Goal: Task Accomplishment & Management: Use online tool/utility

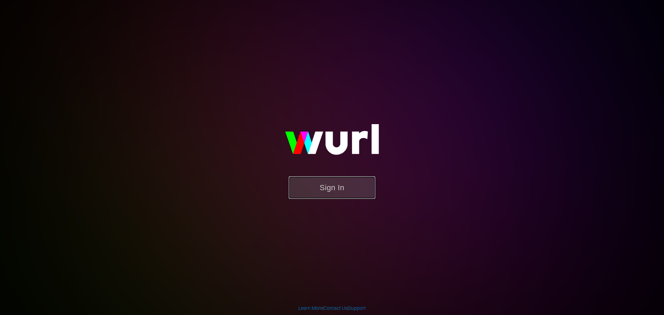
click at [345, 184] on button "Sign In" at bounding box center [332, 187] width 86 height 22
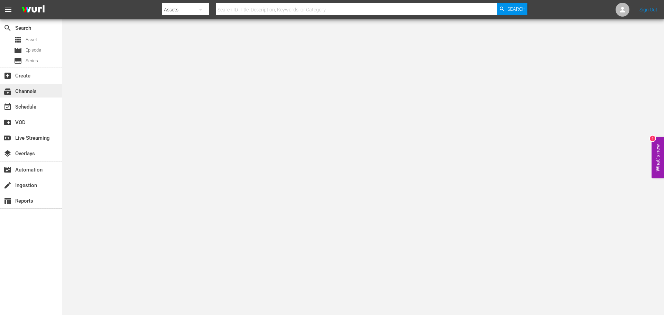
click at [36, 96] on div "subscriptions Channels" at bounding box center [31, 91] width 62 height 14
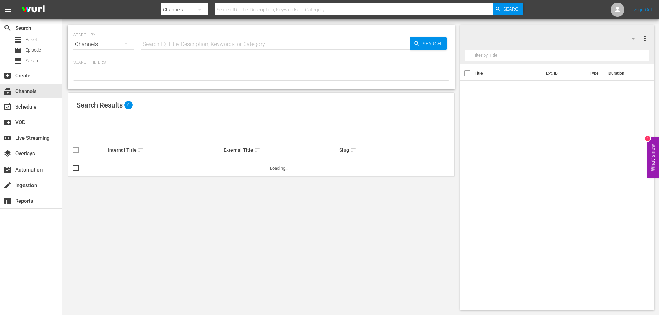
click at [191, 50] on input "text" at bounding box center [275, 44] width 268 height 17
type input "esp"
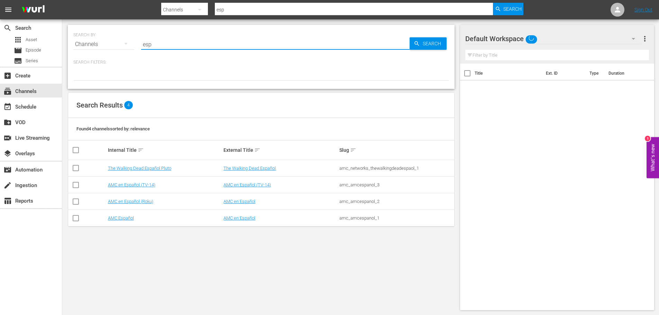
type input "espanol"
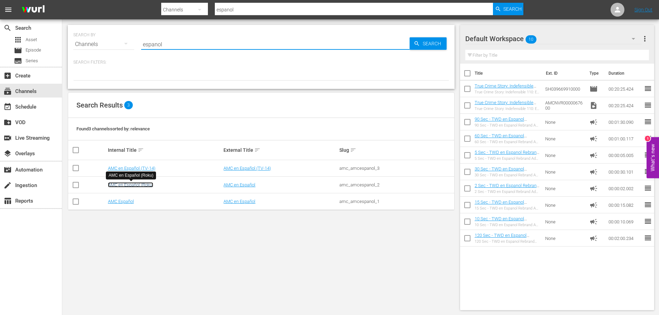
click at [149, 187] on link "AMC en Español (Roku)" at bounding box center [130, 184] width 45 height 5
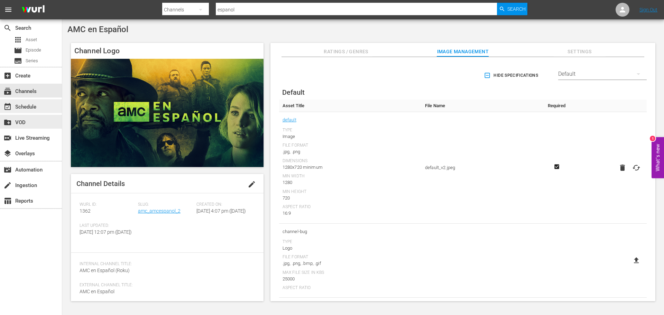
click at [29, 104] on div "event_available Schedule" at bounding box center [19, 106] width 39 height 6
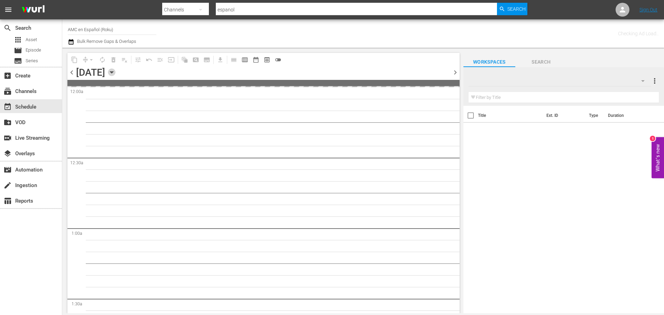
click at [116, 71] on icon "button" at bounding box center [112, 72] width 8 height 8
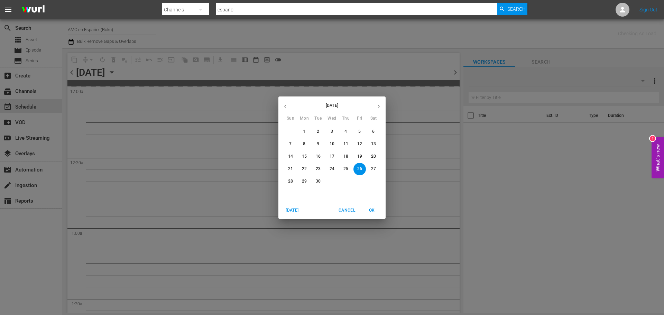
click at [378, 104] on icon "button" at bounding box center [378, 106] width 5 height 5
click at [356, 179] on span "31" at bounding box center [359, 181] width 12 height 6
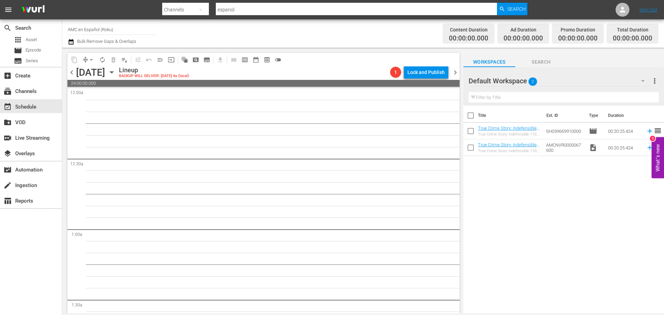
click at [116, 74] on icon "button" at bounding box center [112, 72] width 8 height 8
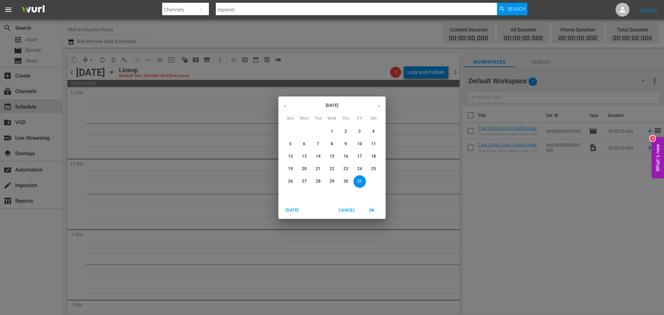
click at [332, 145] on p "8" at bounding box center [332, 144] width 2 height 6
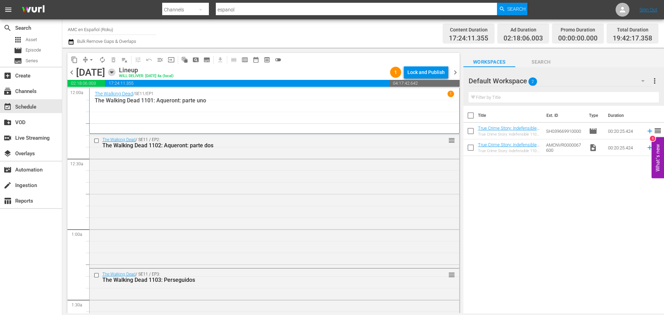
click at [116, 69] on icon "button" at bounding box center [112, 72] width 8 height 8
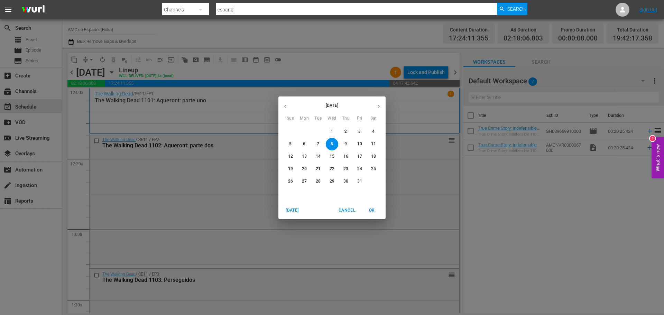
click at [334, 159] on p "15" at bounding box center [332, 157] width 5 height 6
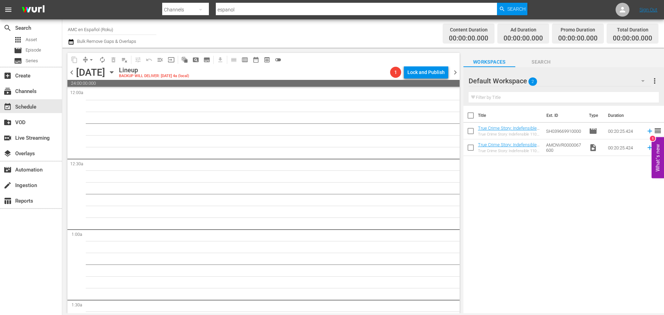
click at [116, 72] on icon "button" at bounding box center [112, 72] width 8 height 8
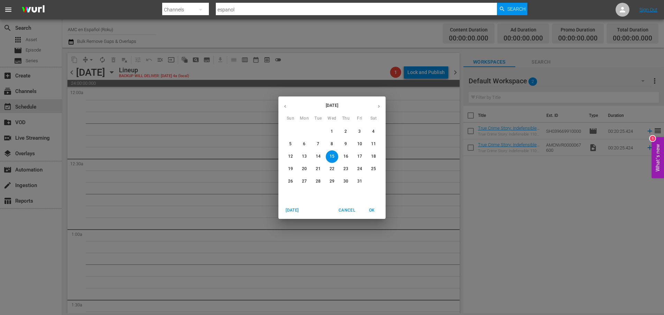
click at [320, 154] on p "14" at bounding box center [318, 157] width 5 height 6
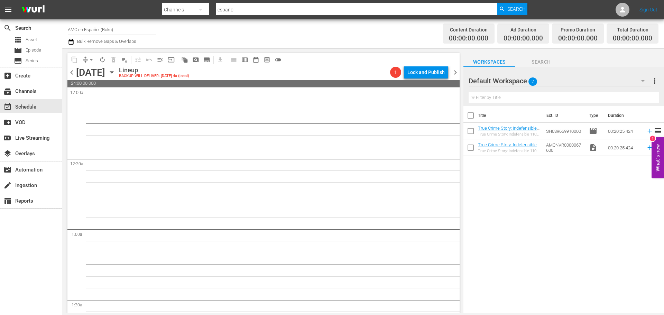
click at [117, 74] on div "[DATE] [DATE]" at bounding box center [96, 72] width 41 height 11
click at [116, 73] on icon "button" at bounding box center [112, 72] width 8 height 8
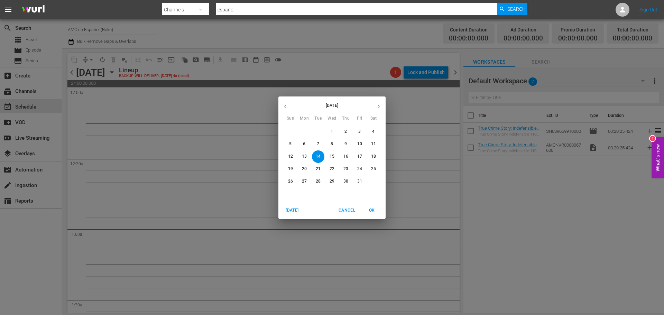
click at [357, 143] on span "10" at bounding box center [359, 144] width 12 height 6
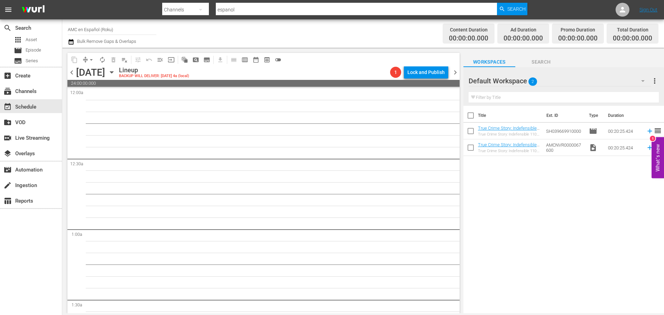
click at [75, 74] on span "chevron_left" at bounding box center [71, 72] width 9 height 9
click at [72, 74] on span "chevron_left" at bounding box center [71, 72] width 9 height 9
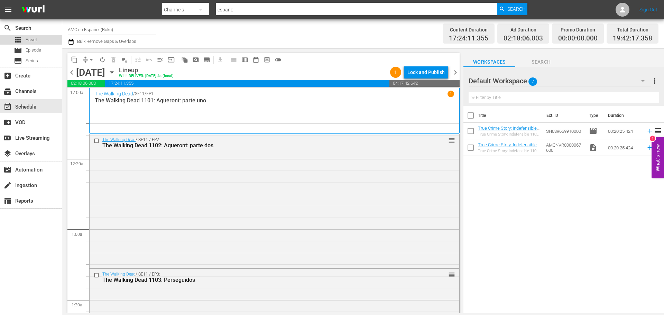
drag, startPoint x: 31, startPoint y: 42, endPoint x: 39, endPoint y: 2, distance: 40.6
click at [31, 41] on span "Asset" at bounding box center [31, 39] width 11 height 7
